Goal: Check status: Check status

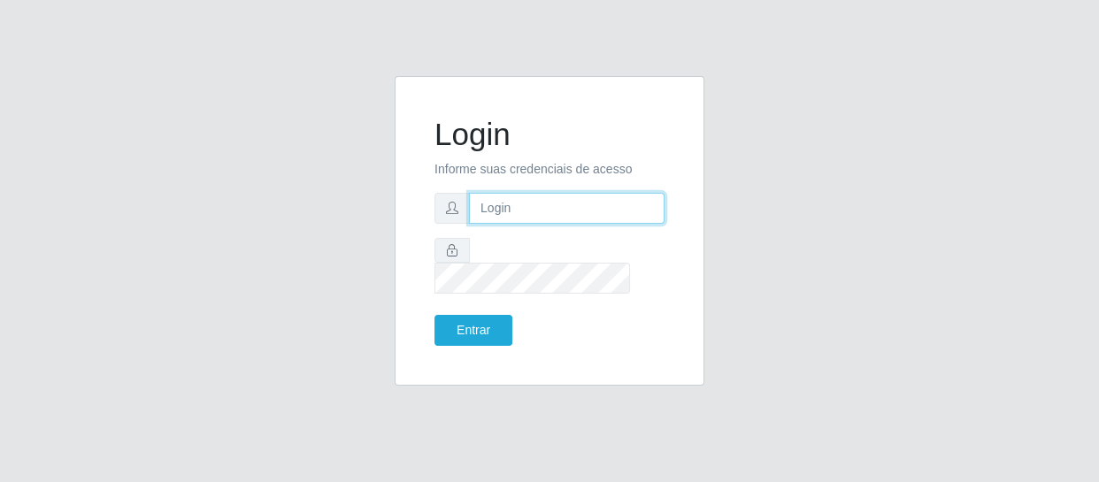
click at [504, 224] on input "text" at bounding box center [567, 208] width 196 height 31
type input "[EMAIL_ADDRESS][DOMAIN_NAME]"
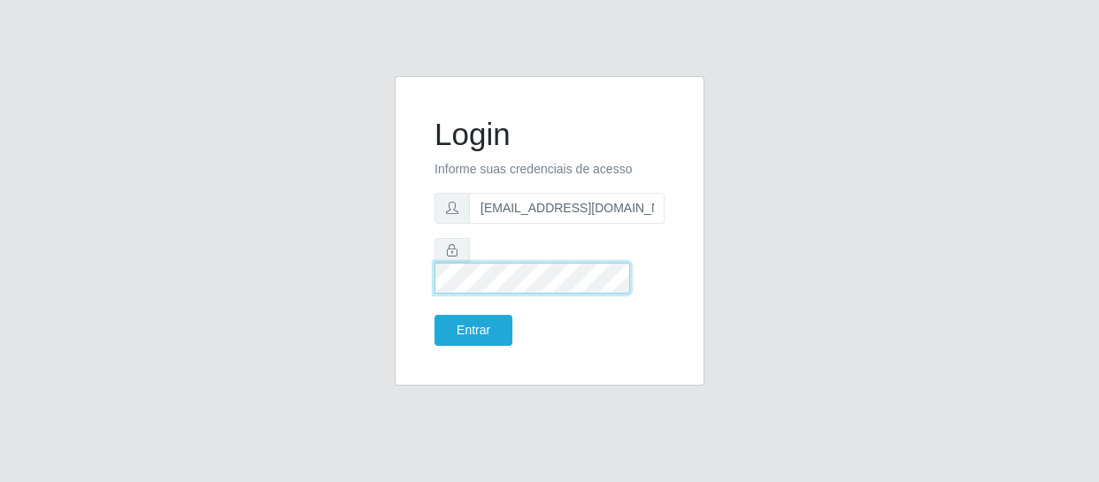
click at [435, 315] on button "Entrar" at bounding box center [474, 330] width 78 height 31
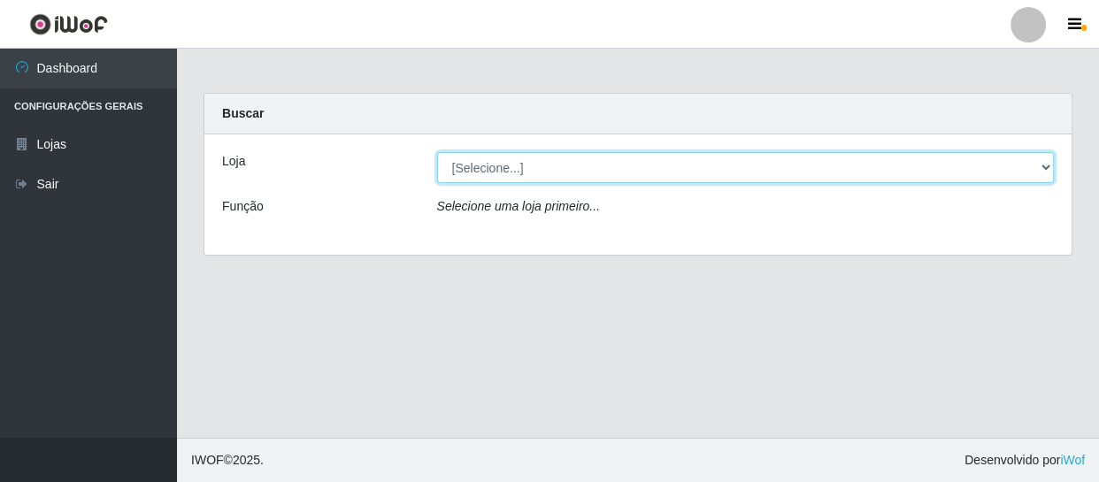
click at [1028, 168] on select "[Selecione...] SuperFácil Atacado - São Gonçalo do Amarante" at bounding box center [746, 167] width 618 height 31
select select "408"
click at [437, 152] on select "[Selecione...] SuperFácil Atacado - São Gonçalo do Amarante" at bounding box center [746, 167] width 618 height 31
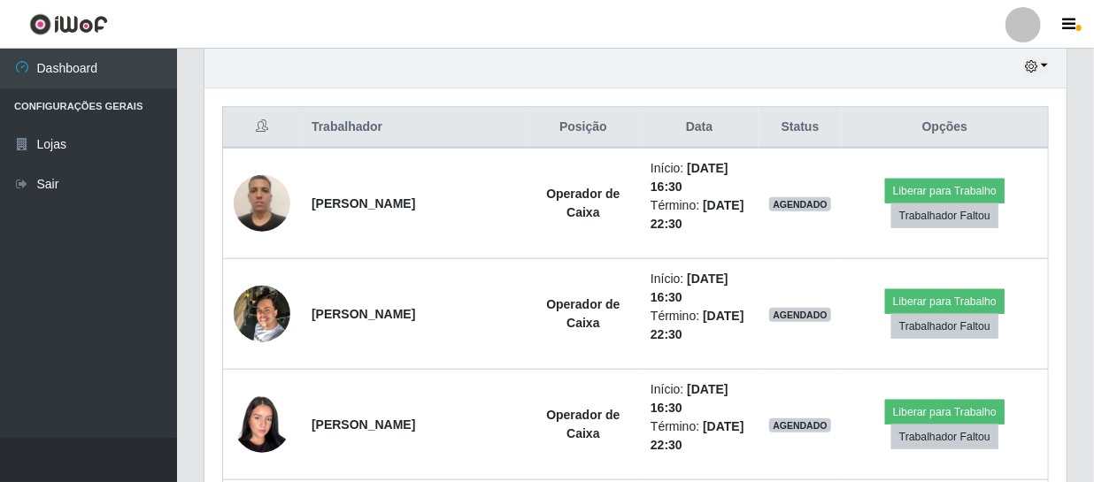
scroll to position [386, 0]
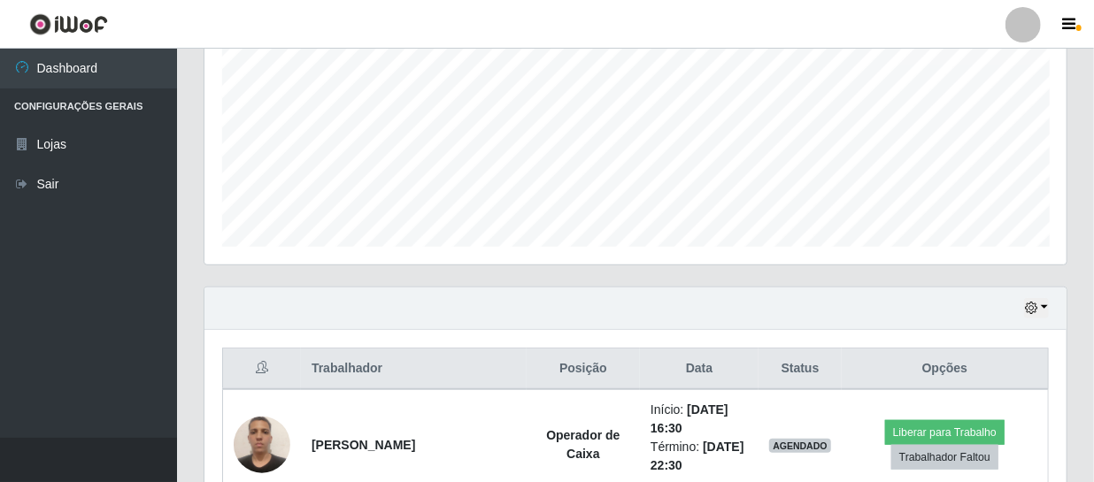
click at [1049, 301] on div "Hoje 1 dia 3 dias 1 Semana Não encerrados" at bounding box center [635, 309] width 862 height 42
click at [1048, 304] on button "button" at bounding box center [1036, 308] width 25 height 20
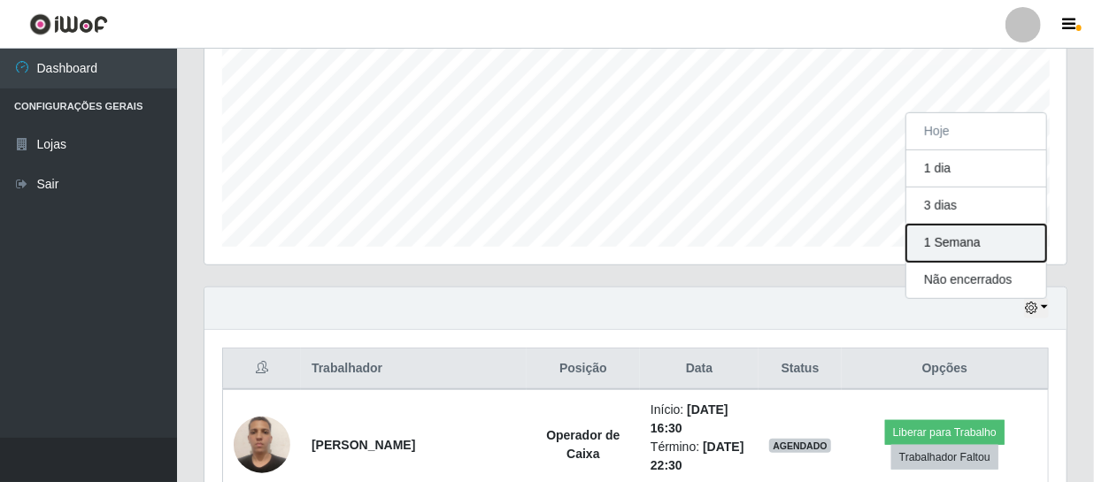
click at [981, 245] on button "1 Semana" at bounding box center [976, 243] width 140 height 37
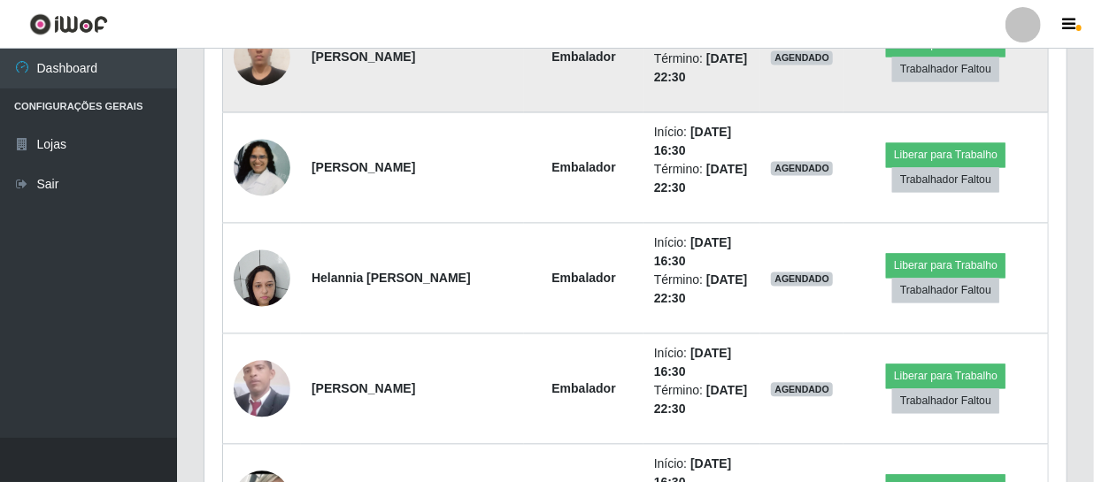
scroll to position [16559, 0]
